Goal: Information Seeking & Learning: Check status

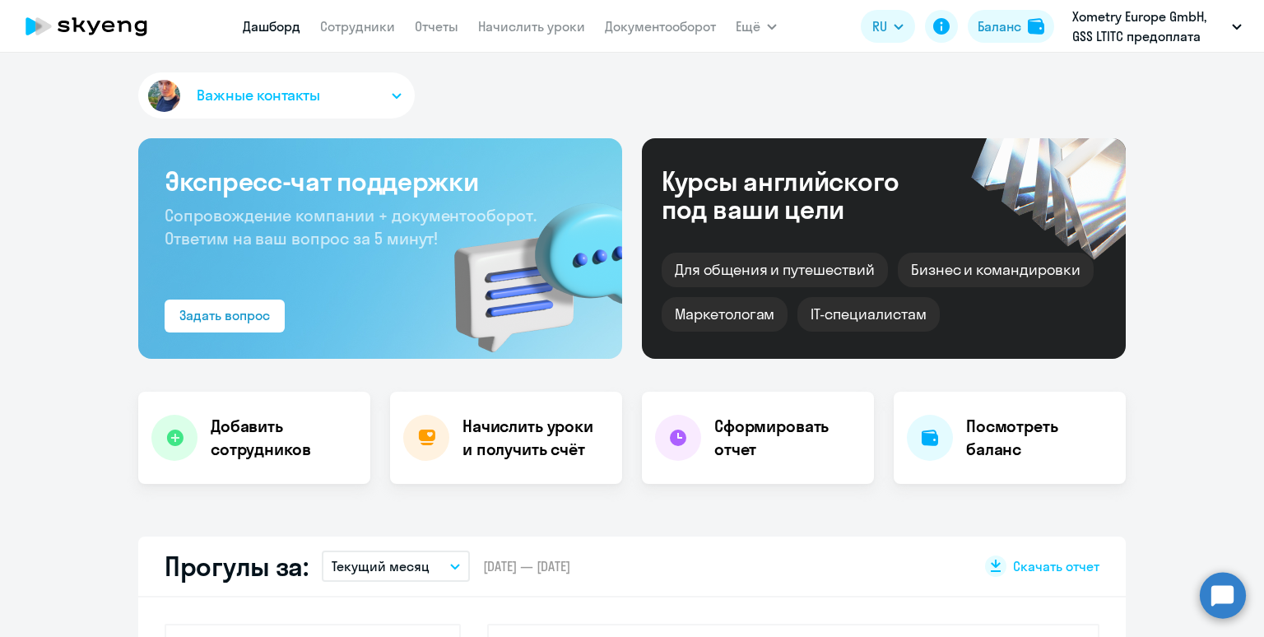
select select "30"
click at [1003, 33] on div "Баланс" at bounding box center [1000, 26] width 44 height 20
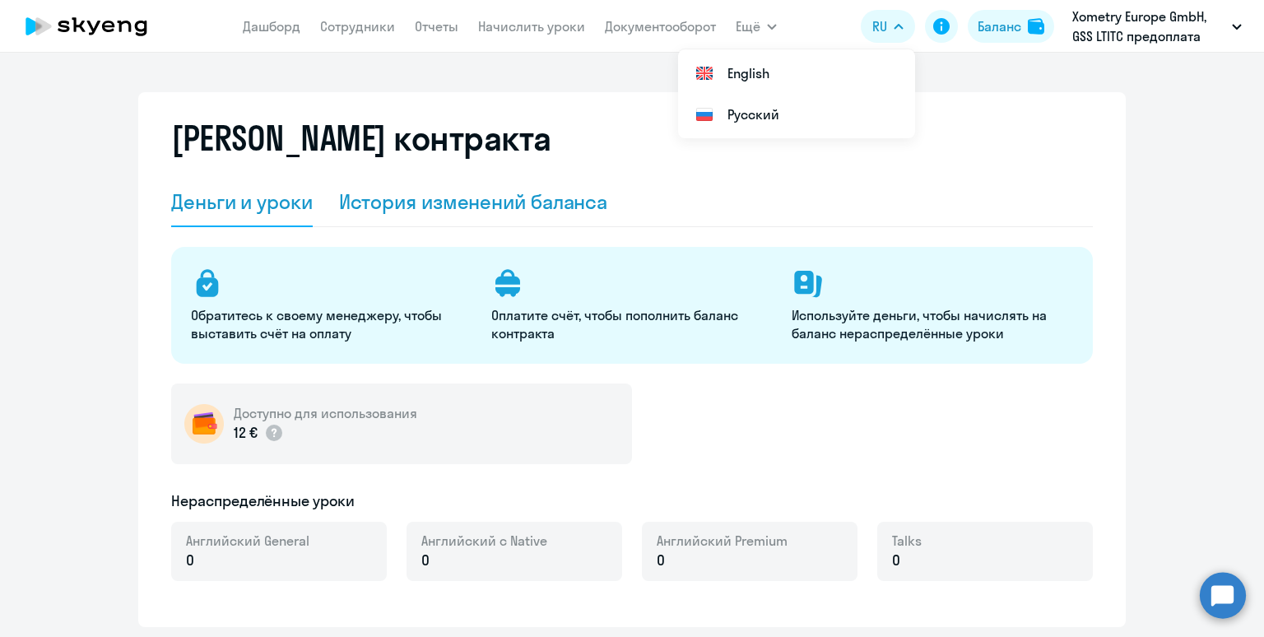
select select "english_adult_not_native_speaker"
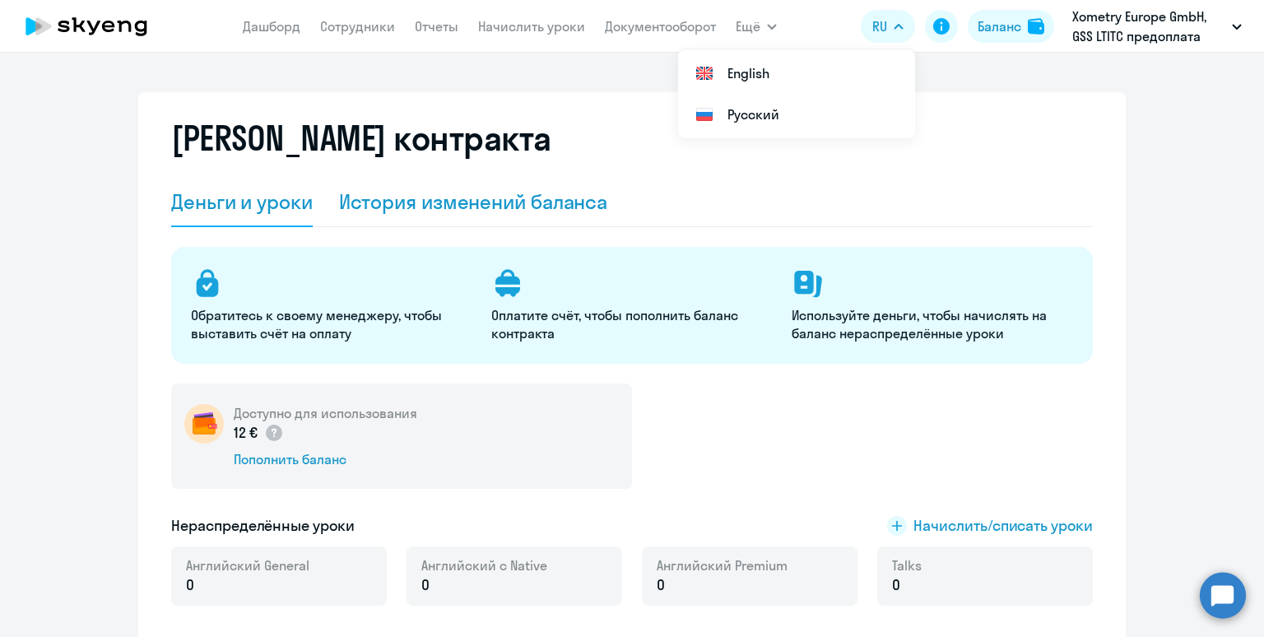
click at [512, 209] on div "История изменений баланса" at bounding box center [473, 202] width 269 height 26
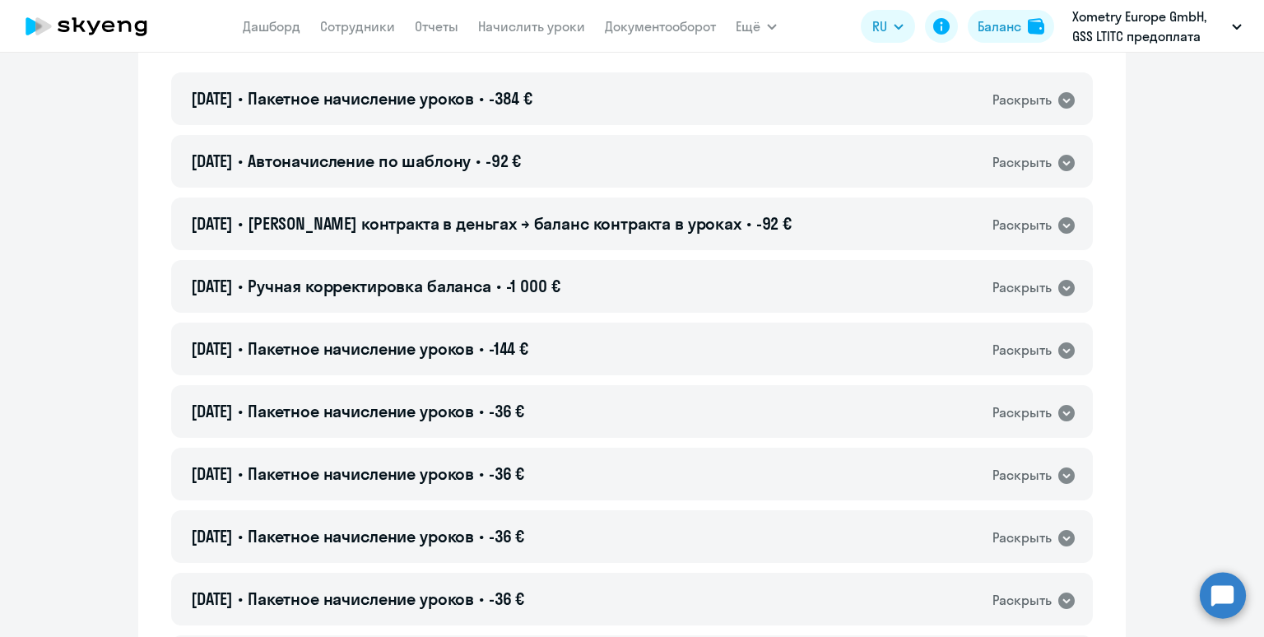
scroll to position [293, 0]
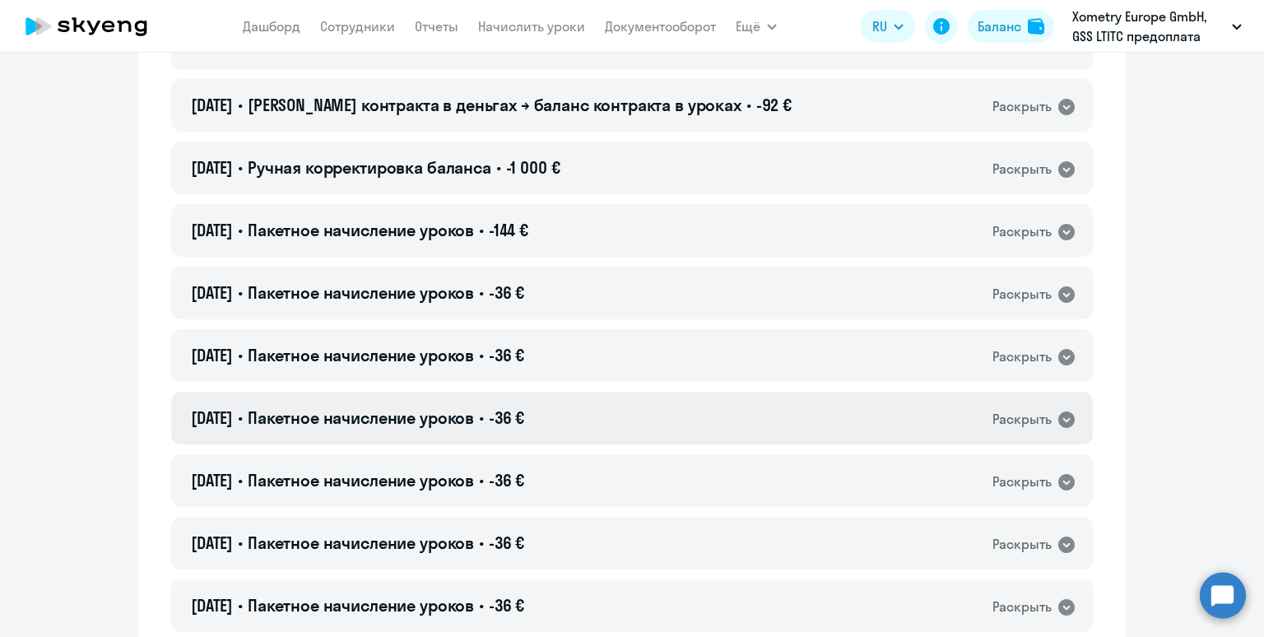
click at [684, 416] on div "[DATE] • Пакетное начисление уроков • -36 € Раскрыть" at bounding box center [632, 418] width 922 height 53
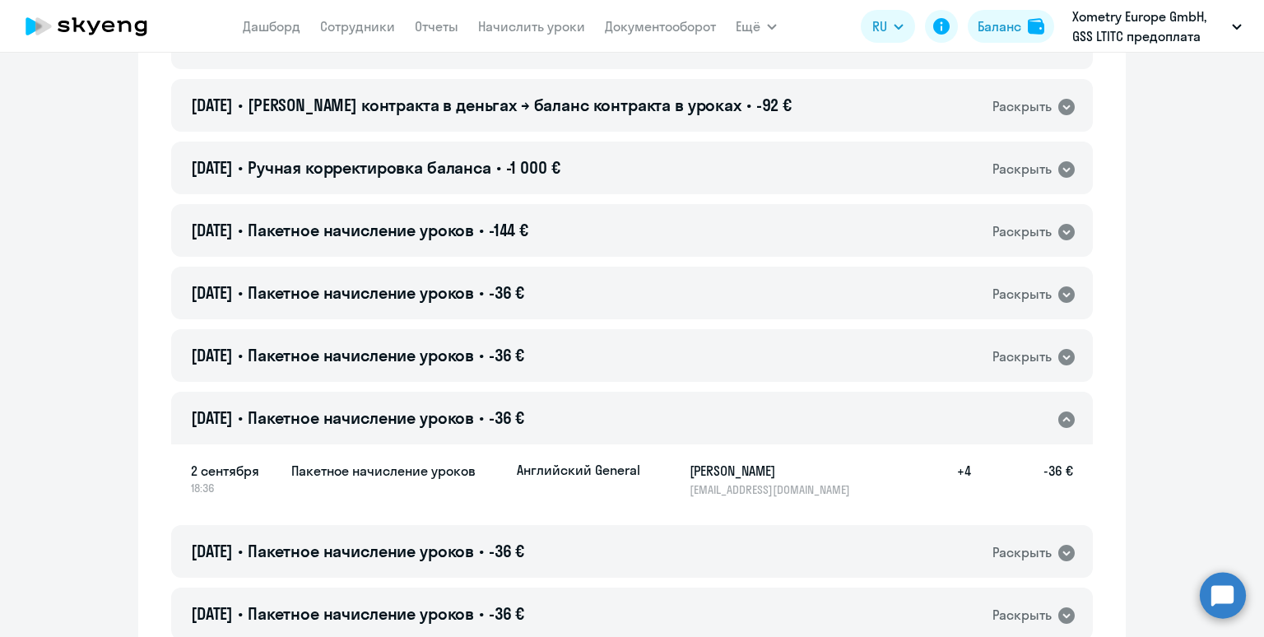
click at [684, 416] on div "[DATE] • Пакетное начисление уроков • -36 € Раскрыть" at bounding box center [632, 418] width 922 height 53
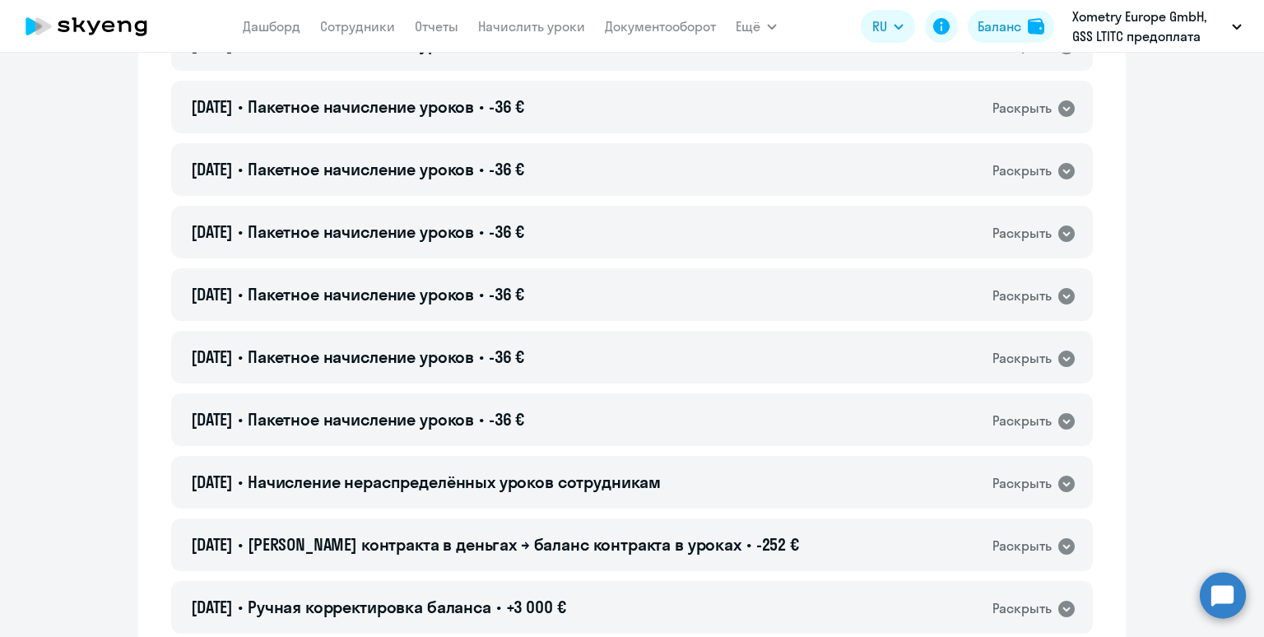
scroll to position [2132, 0]
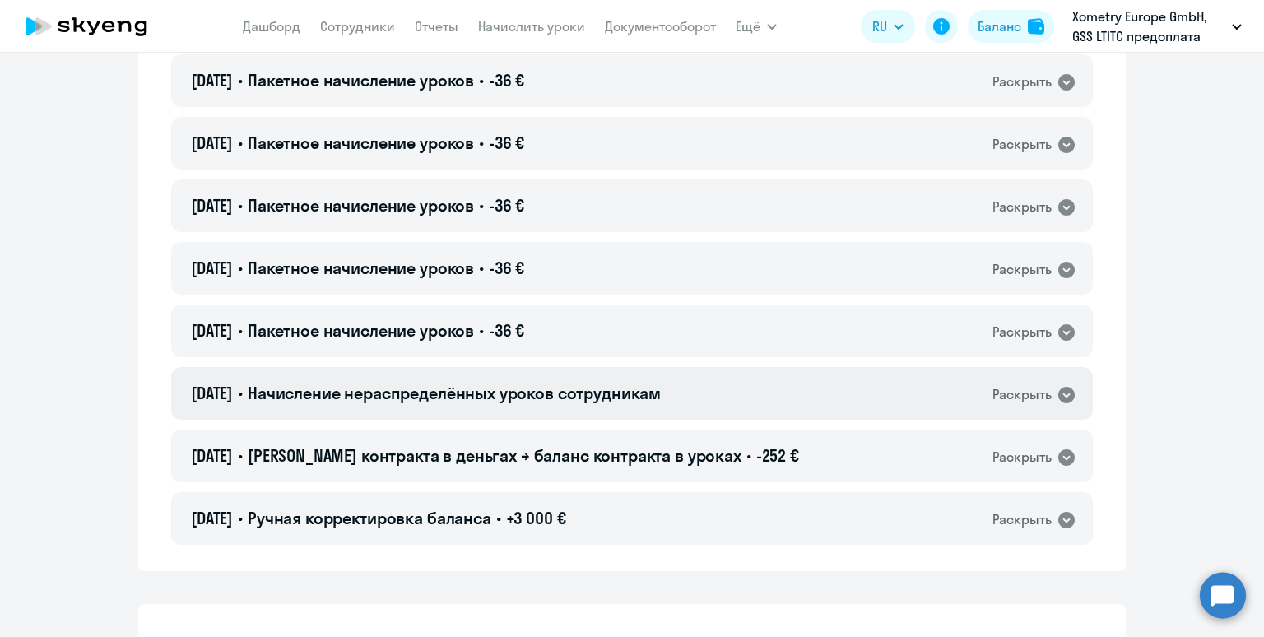
drag, startPoint x: 1113, startPoint y: 524, endPoint x: 717, endPoint y: 416, distance: 410.4
drag, startPoint x: 1097, startPoint y: 530, endPoint x: 470, endPoint y: 512, distance: 627.5
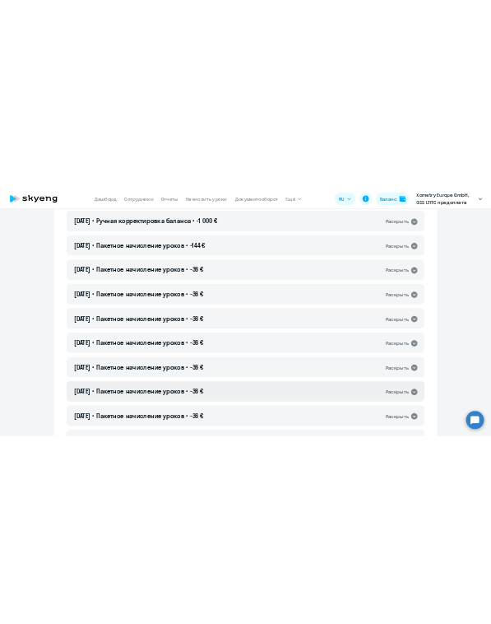
scroll to position [0, 0]
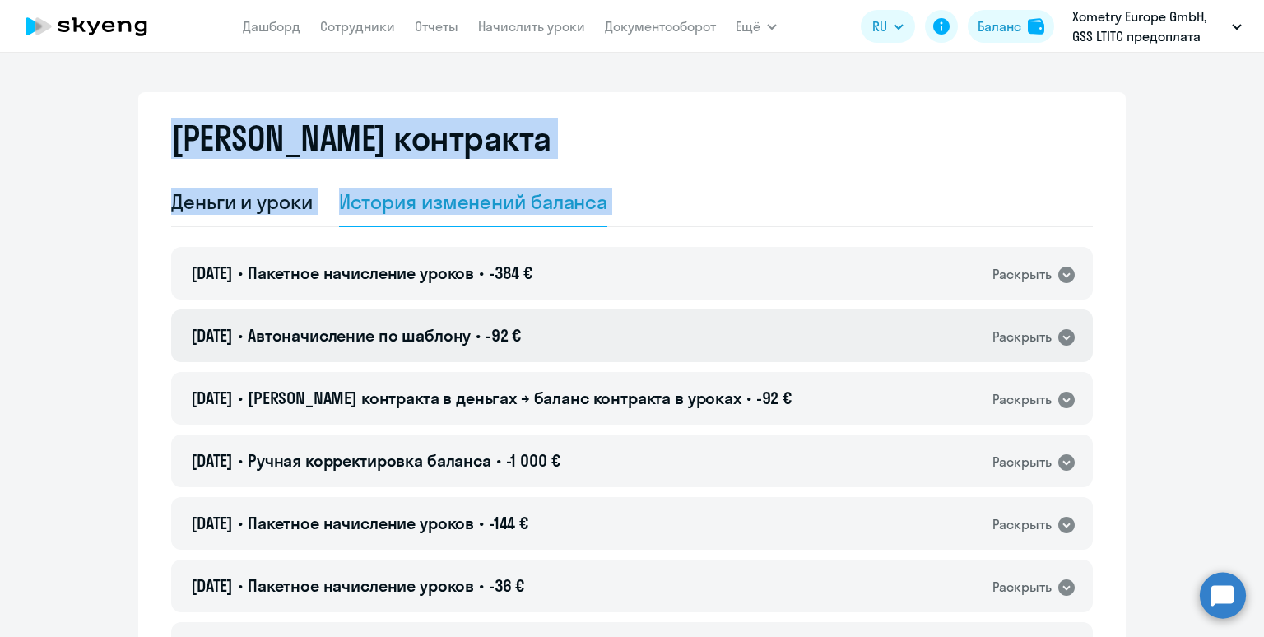
drag, startPoint x: 170, startPoint y: 136, endPoint x: 617, endPoint y: 314, distance: 480.3
click at [528, 277] on span "-384 €" at bounding box center [511, 273] width 44 height 21
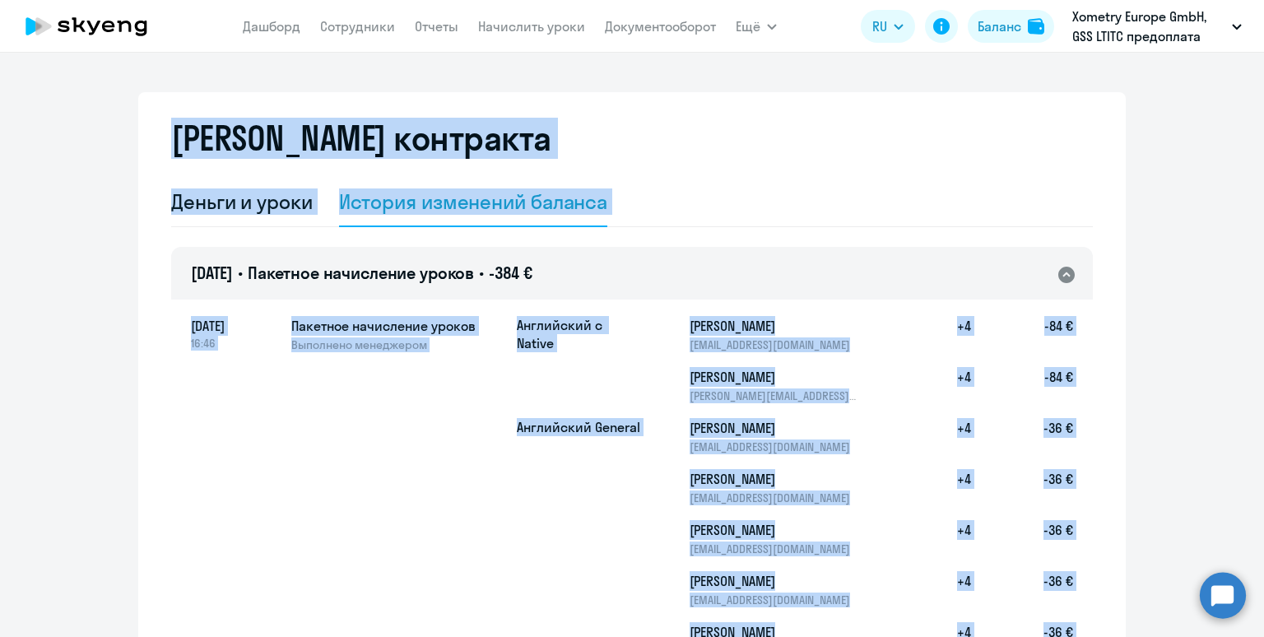
click at [594, 272] on div "[DATE] • Пакетное начисление уроков • -384 € Раскрыть" at bounding box center [632, 273] width 922 height 53
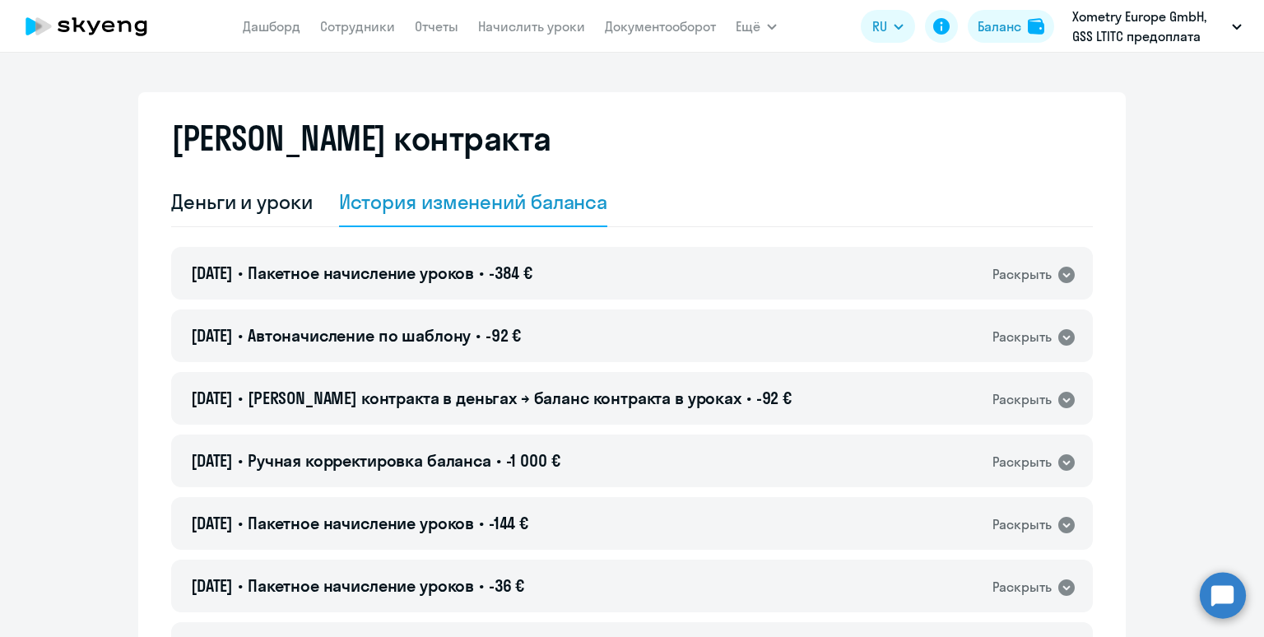
click at [654, 171] on div "[PERSON_NAME] контракта" at bounding box center [632, 148] width 922 height 59
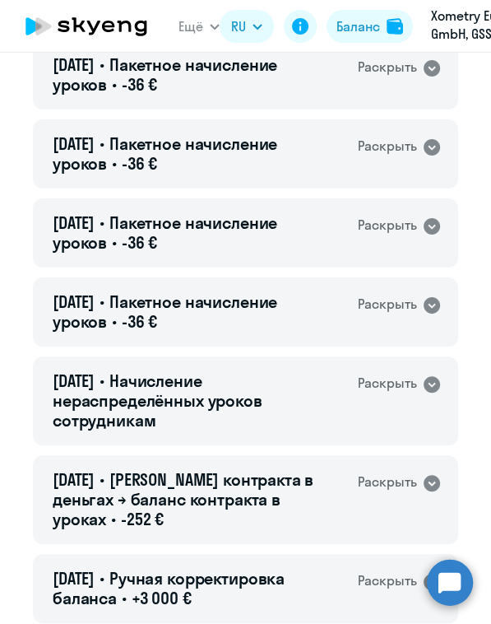
scroll to position [2745, 0]
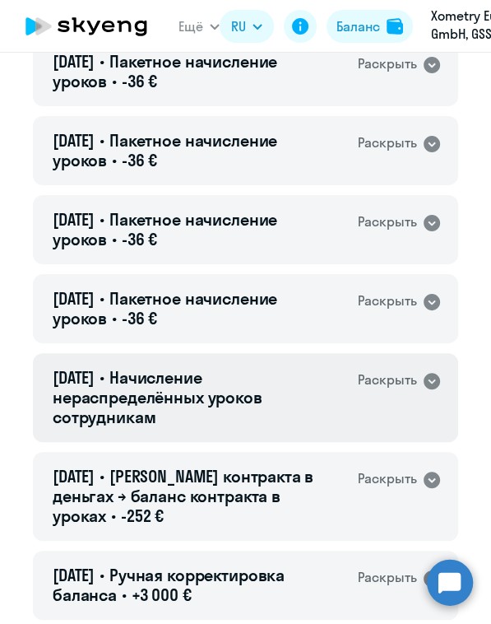
click at [434, 381] on icon at bounding box center [432, 381] width 16 height 16
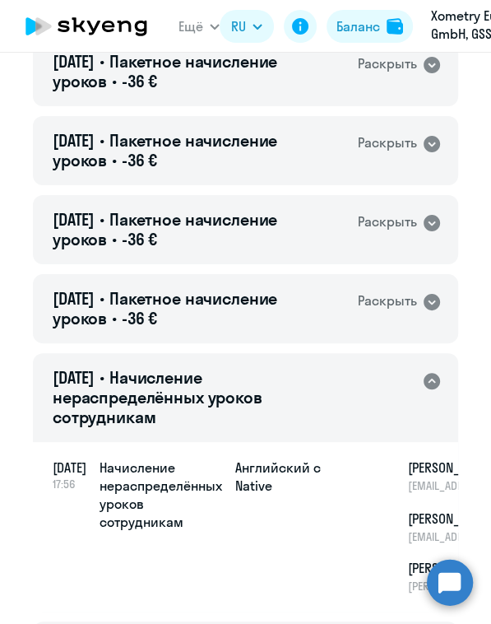
click at [434, 381] on icon at bounding box center [432, 381] width 20 height 20
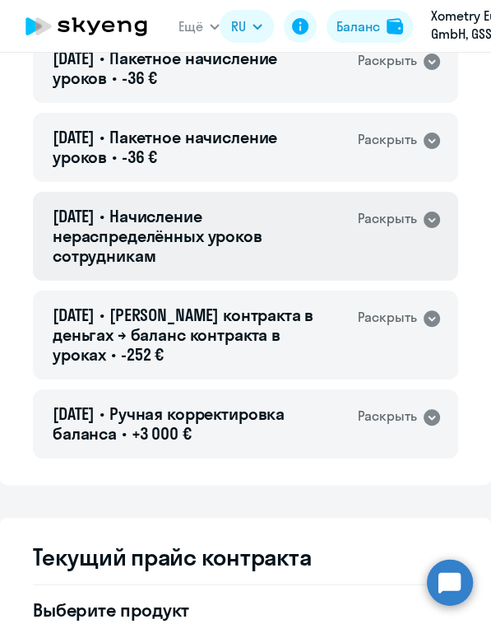
scroll to position [2910, 0]
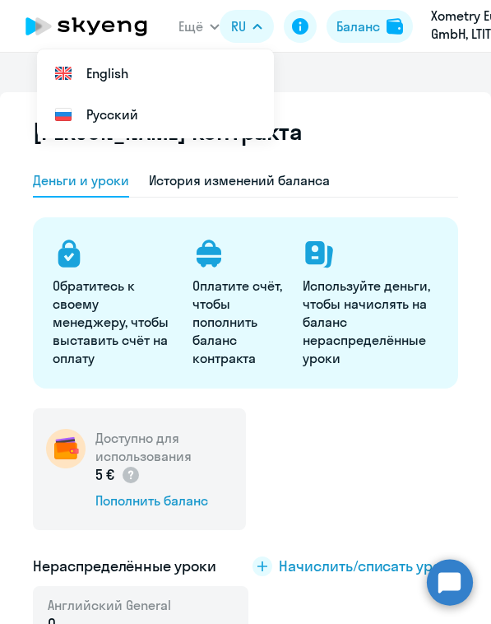
select select "english_adult_not_native_speaker"
click at [370, 26] on div "Баланс" at bounding box center [359, 26] width 44 height 18
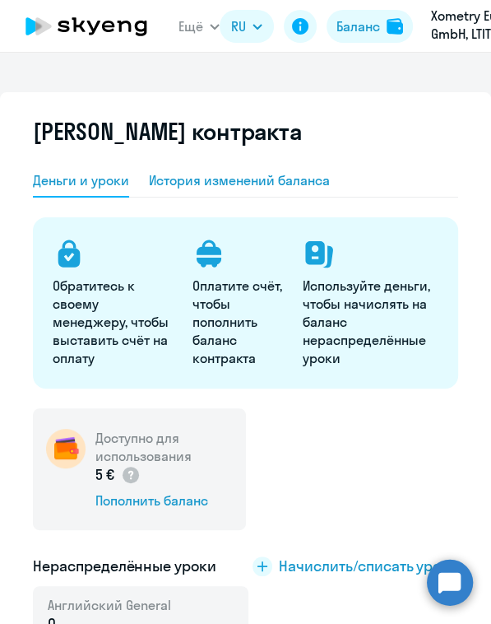
click at [249, 187] on div "История изменений баланса" at bounding box center [239, 180] width 181 height 18
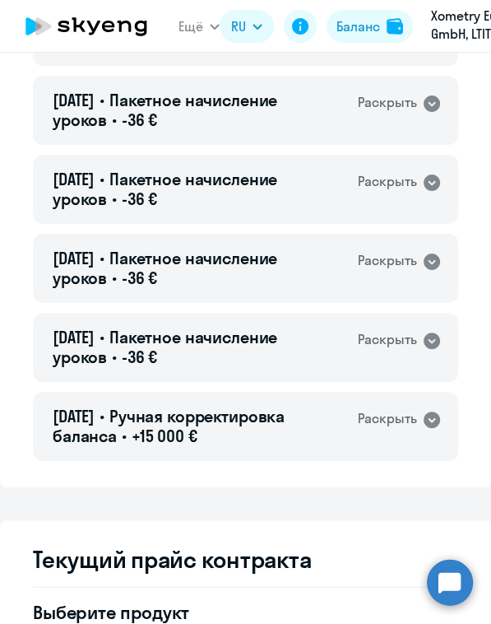
scroll to position [16843, 0]
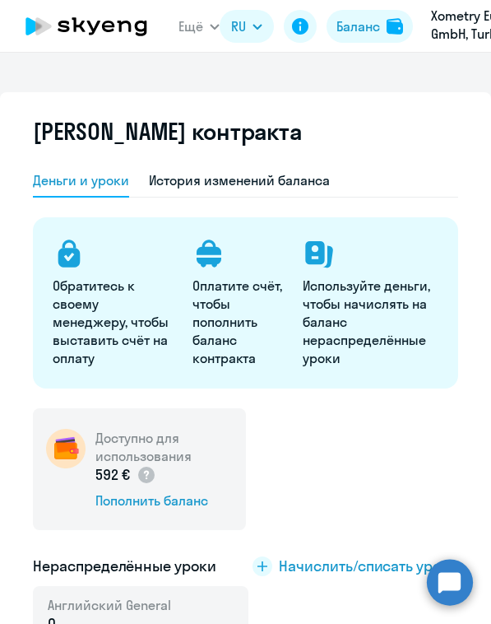
select select "english_adult_not_native_speaker"
click at [222, 184] on div "История изменений баланса" at bounding box center [239, 180] width 181 height 18
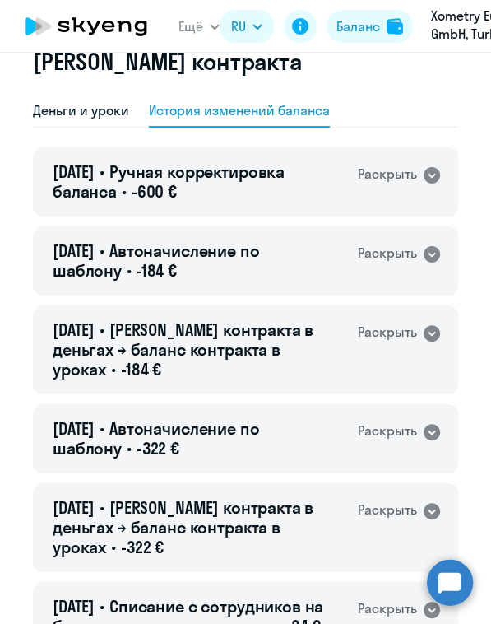
scroll to position [102, 0]
